Goal: Find specific page/section: Find specific page/section

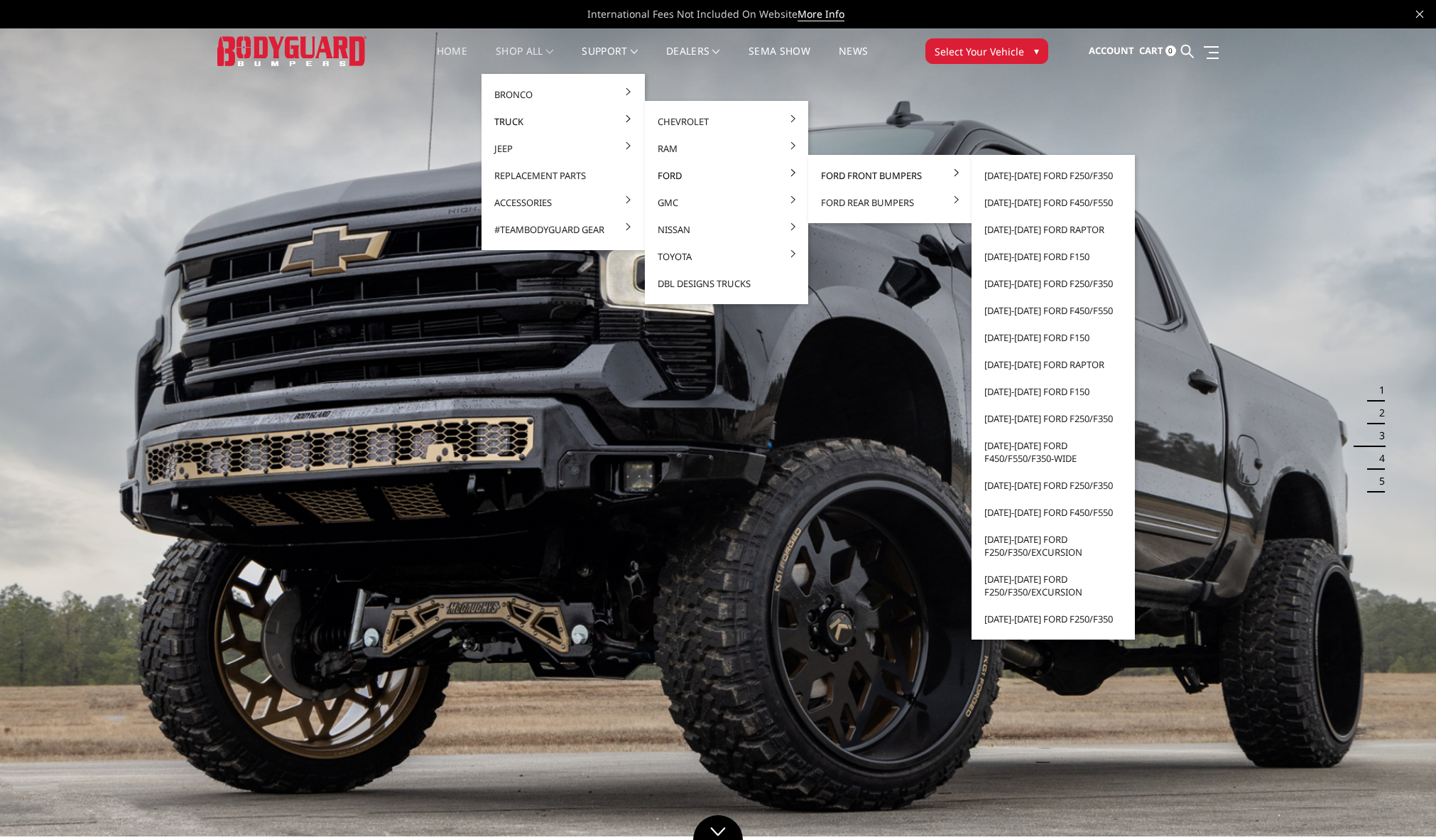
click at [885, 173] on link "Ford Front Bumpers" at bounding box center [890, 176] width 152 height 27
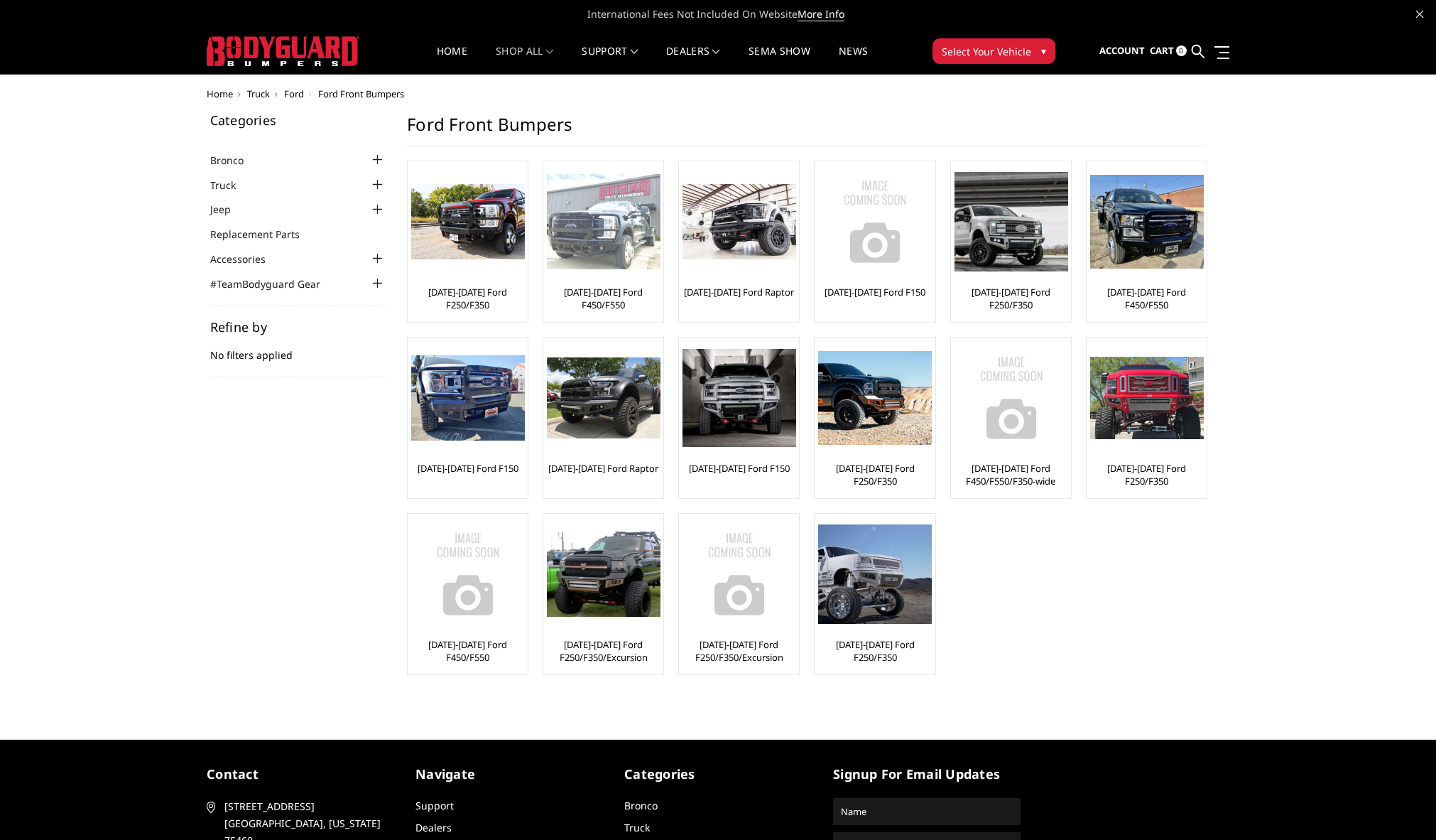
click at [625, 249] on img at bounding box center [604, 222] width 113 height 96
